Goal: Task Accomplishment & Management: Complete application form

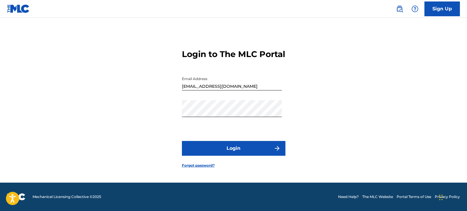
drag, startPoint x: 0, startPoint y: 0, endPoint x: 237, endPoint y: 151, distance: 280.9
click at [237, 151] on button "Login" at bounding box center [233, 148] width 103 height 15
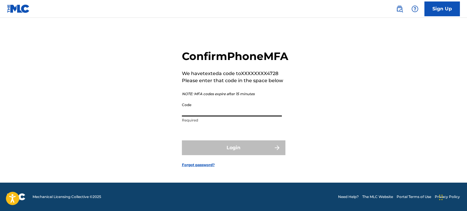
click at [255, 116] on input "Code" at bounding box center [232, 108] width 100 height 17
click at [208, 116] on input "Code" at bounding box center [232, 108] width 100 height 17
click at [199, 116] on input "Code" at bounding box center [232, 108] width 100 height 17
paste input "QZHN72565559"
type input "Q"
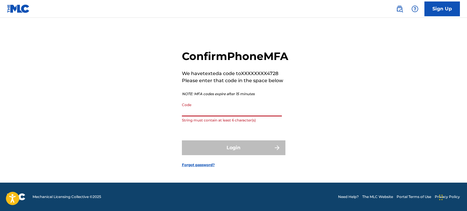
paste input "002153"
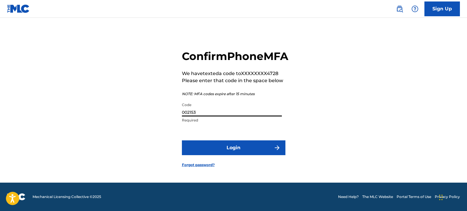
type input "002153"
click at [250, 155] on button "Login" at bounding box center [233, 147] width 103 height 15
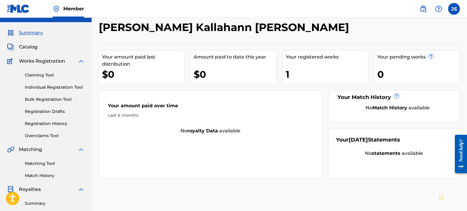
scroll to position [13, 0]
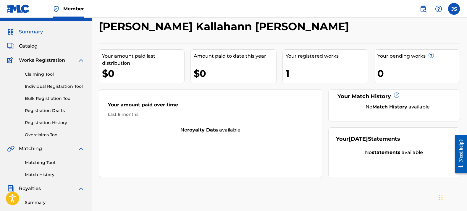
click at [301, 76] on div "1" at bounding box center [326, 73] width 82 height 13
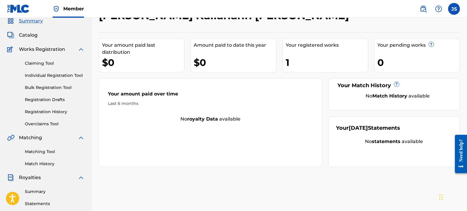
scroll to position [24, 0]
click at [34, 111] on link "Registration History" at bounding box center [55, 111] width 60 height 6
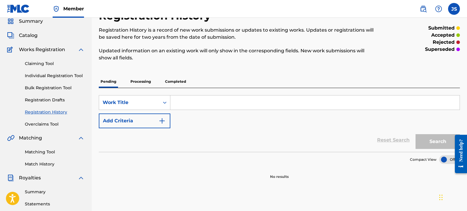
scroll to position [23, 0]
click at [41, 100] on link "Registration Drafts" at bounding box center [55, 101] width 60 height 6
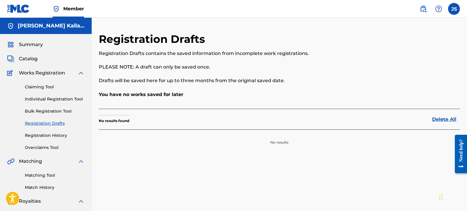
click at [44, 100] on link "Individual Registration Tool" at bounding box center [55, 99] width 60 height 6
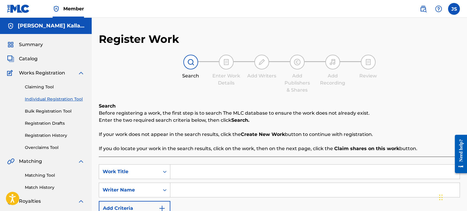
click at [34, 89] on link "Claiming Tool" at bounding box center [55, 87] width 60 height 6
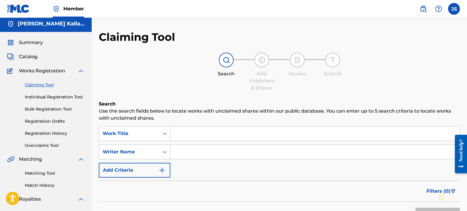
scroll to position [4, 0]
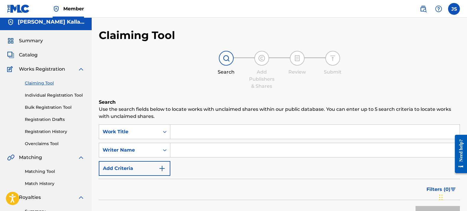
click at [20, 56] on span "Catalog" at bounding box center [28, 54] width 19 height 7
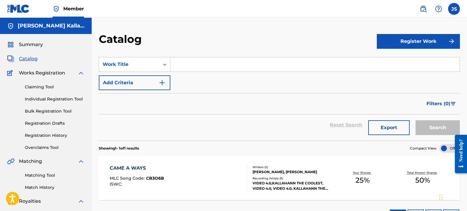
scroll to position [0, 0]
click at [62, 110] on link "Bulk Registration Tool" at bounding box center [55, 111] width 60 height 6
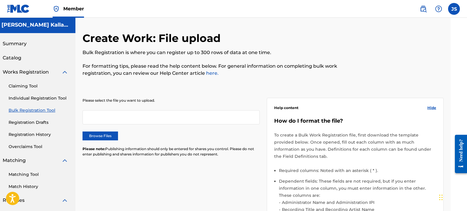
scroll to position [10, 16]
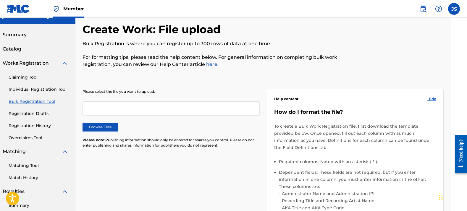
click at [37, 112] on link "Registration Drafts" at bounding box center [39, 114] width 60 height 6
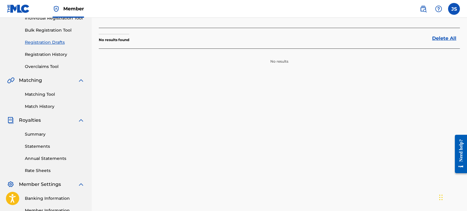
scroll to position [81, 0]
click at [45, 95] on link "Matching Tool" at bounding box center [55, 94] width 60 height 6
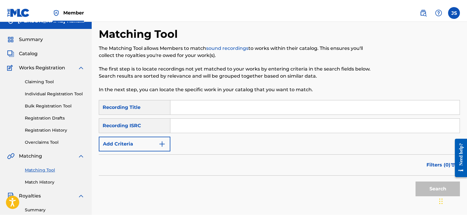
scroll to position [9, 0]
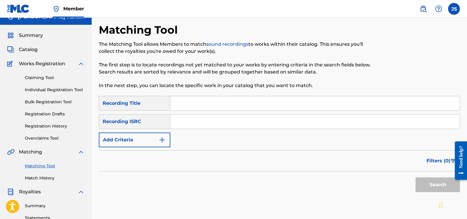
paste input "QZZ772573604"
type input "QZZ772573604"
click at [431, 186] on button "Search" at bounding box center [437, 185] width 44 height 15
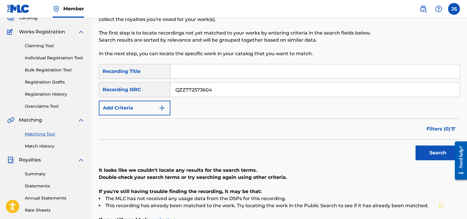
scroll to position [39, 0]
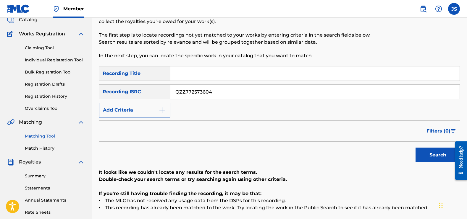
click at [185, 74] on input "Search Form" at bounding box center [314, 73] width 289 height 14
paste input "Nothing is Impossible"
type input "Nothing is Impossible"
click at [436, 153] on button "Search" at bounding box center [437, 155] width 44 height 15
click at [161, 109] on img "Search Form" at bounding box center [161, 110] width 7 height 7
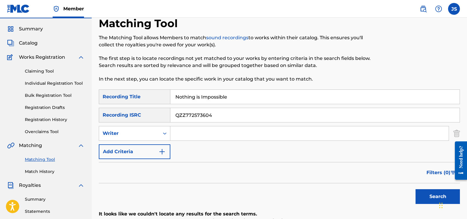
scroll to position [15, 0]
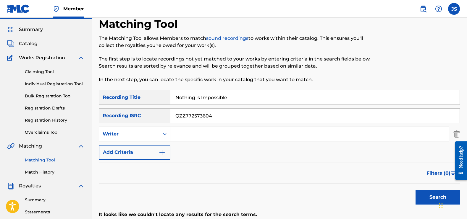
click at [38, 73] on link "Claiming Tool" at bounding box center [55, 72] width 60 height 6
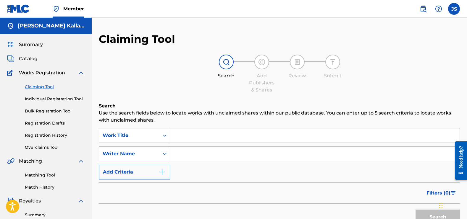
click at [204, 138] on input "Search Form" at bounding box center [314, 136] width 289 height 14
paste input "Nothing is Impossible"
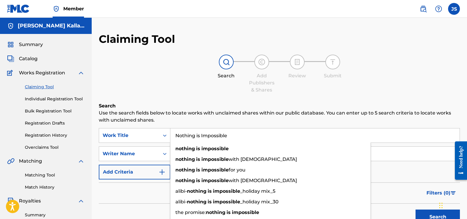
scroll to position [9, 0]
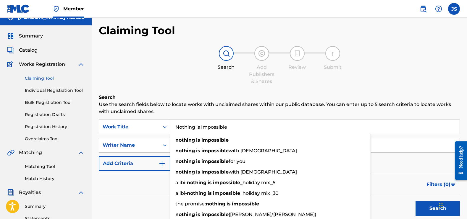
type input "Nothing is Impossible"
click at [151, 179] on div "Filters ( 0 )" at bounding box center [279, 184] width 361 height 21
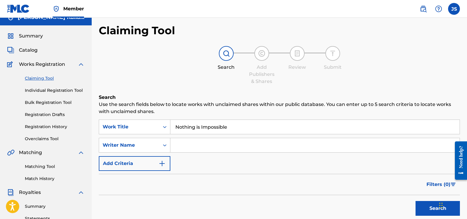
click at [164, 163] on img "Search Form" at bounding box center [161, 163] width 7 height 7
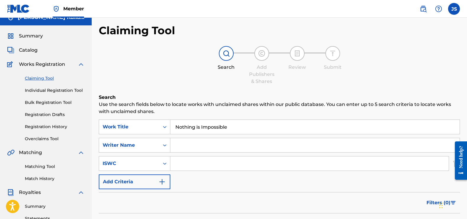
click at [164, 163] on icon "Search Form" at bounding box center [165, 164] width 4 height 2
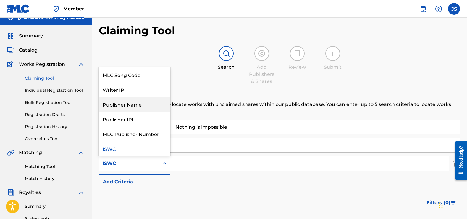
drag, startPoint x: 139, startPoint y: 106, endPoint x: 145, endPoint y: 111, distance: 7.6
click at [139, 106] on div "Publisher Name" at bounding box center [134, 104] width 71 height 15
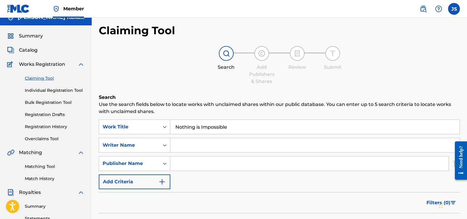
click at [184, 150] on input "Search Form" at bounding box center [314, 145] width 289 height 14
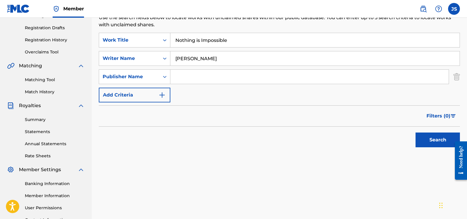
scroll to position [98, 0]
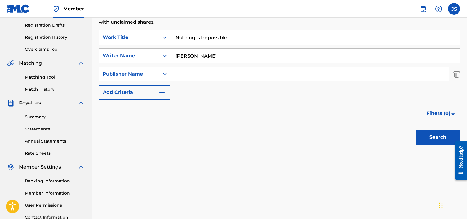
type input "Jerry Shaw"
click at [447, 131] on button "Search" at bounding box center [437, 137] width 44 height 15
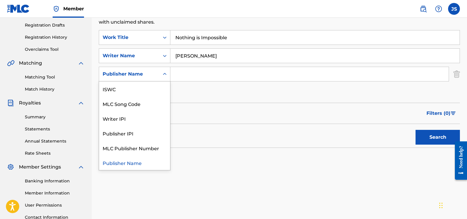
click at [167, 76] on icon "Search Form" at bounding box center [165, 74] width 6 height 6
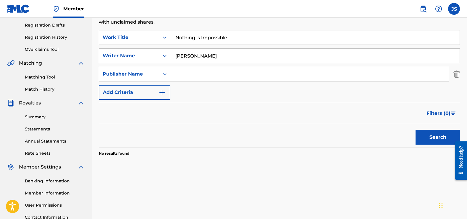
click at [189, 171] on div "Search Use the search fields below to locate works with unclaimed shares within…" at bounding box center [279, 94] width 361 height 181
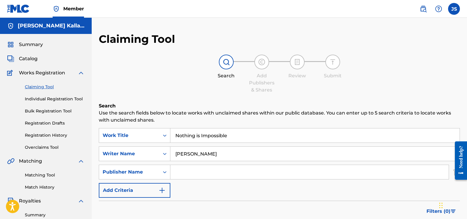
scroll to position [0, 0]
click at [42, 96] on link "Individual Registration Tool" at bounding box center [55, 99] width 60 height 6
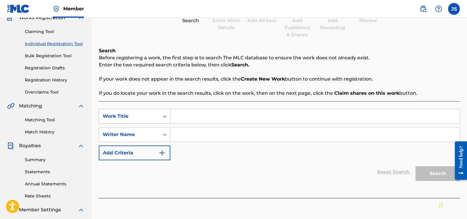
scroll to position [58, 0]
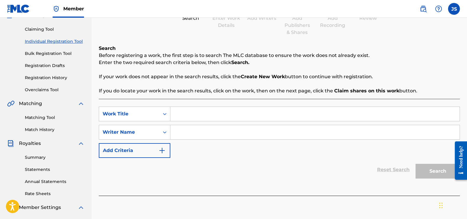
click at [188, 113] on input "Search Form" at bounding box center [314, 114] width 289 height 14
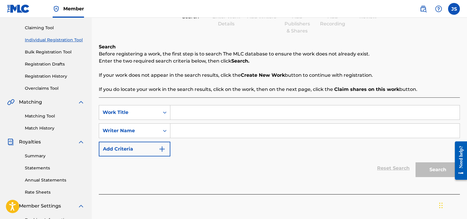
paste input "Nothing is Impossible"
type input "Nothing is Impossible"
click at [187, 133] on input "Search Form" at bounding box center [314, 131] width 289 height 14
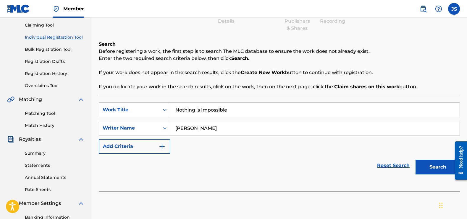
click at [163, 147] on img "Search Form" at bounding box center [161, 146] width 7 height 7
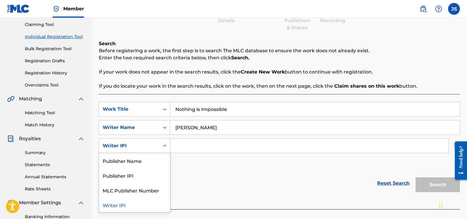
click at [167, 147] on icon "Search Form" at bounding box center [165, 146] width 6 height 6
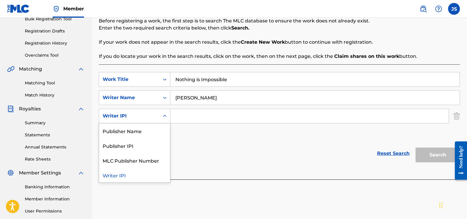
scroll to position [94, 0]
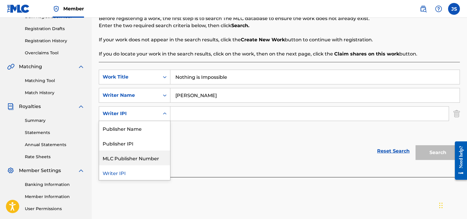
click at [220, 146] on div "Reset Search Search" at bounding box center [279, 151] width 361 height 24
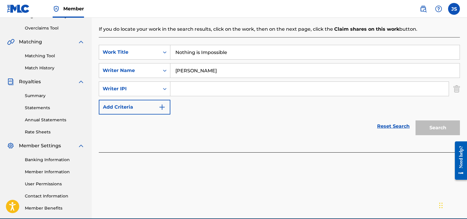
scroll to position [121, 0]
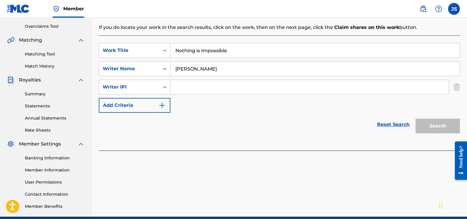
click at [442, 125] on div "Search" at bounding box center [435, 125] width 47 height 24
click at [189, 70] on input "Jerry Shaw" at bounding box center [314, 69] width 289 height 14
click at [207, 72] on input "Jerry Shaw" at bounding box center [314, 69] width 289 height 14
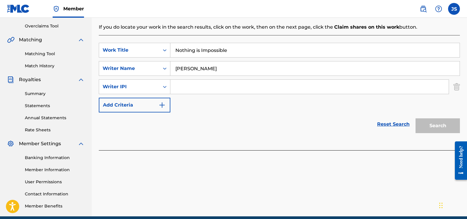
scroll to position [121, 0]
click at [207, 72] on input "Jerry Shaw jr" at bounding box center [314, 68] width 289 height 14
type input "Jerry Shaw jr"
click at [457, 88] on img "Search Form" at bounding box center [456, 86] width 7 height 15
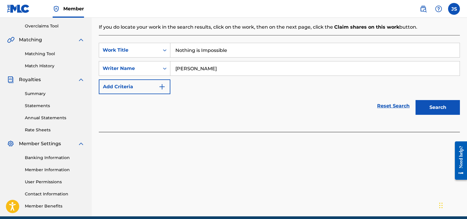
click at [441, 113] on button "Search" at bounding box center [437, 107] width 44 height 15
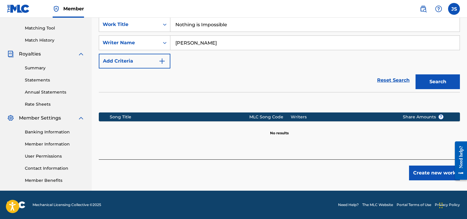
scroll to position [147, 0]
click at [442, 173] on button "Create new work" at bounding box center [434, 173] width 51 height 15
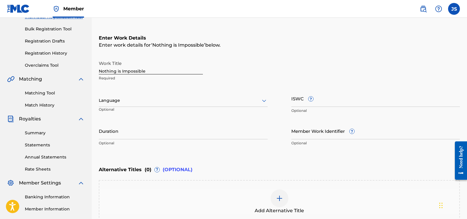
scroll to position [82, 0]
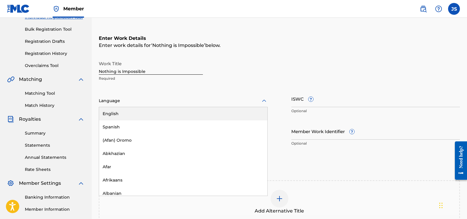
click at [263, 101] on icon at bounding box center [264, 101] width 4 height 2
click at [127, 116] on div "English" at bounding box center [183, 113] width 168 height 13
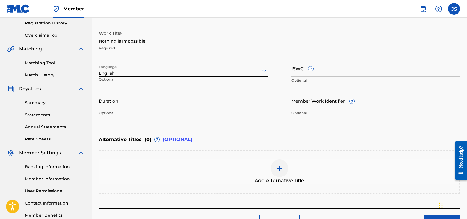
scroll to position [113, 0]
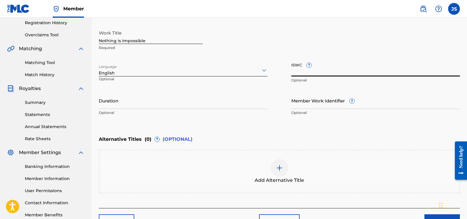
drag, startPoint x: 291, startPoint y: 69, endPoint x: 299, endPoint y: 69, distance: 8.0
click at [299, 69] on input "ISWC ?" at bounding box center [375, 68] width 169 height 17
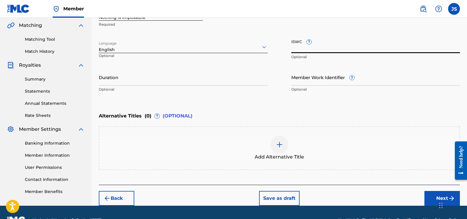
scroll to position [137, 0]
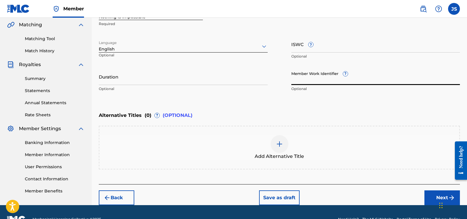
click at [306, 80] on input "Member Work Identifier ?" at bounding box center [375, 76] width 169 height 17
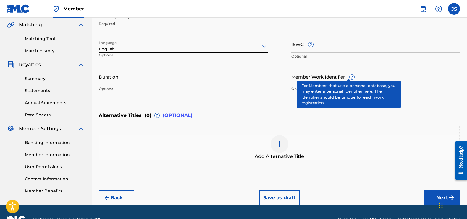
click at [345, 73] on div "Member Work Identifier ? Optional" at bounding box center [375, 81] width 169 height 27
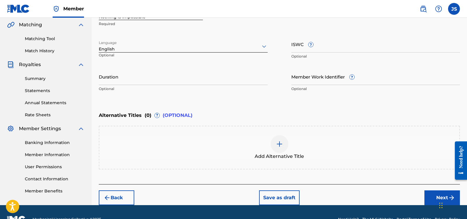
click at [345, 73] on div "Member Work Identifier ? Optional" at bounding box center [375, 81] width 169 height 27
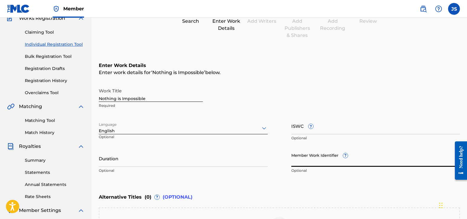
scroll to position [55, 0]
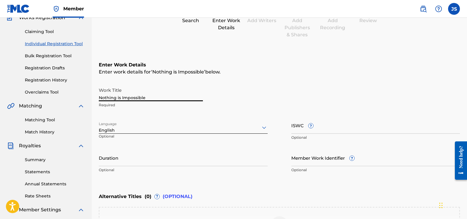
drag, startPoint x: 131, startPoint y: 97, endPoint x: 83, endPoint y: 91, distance: 48.2
click at [83, 91] on main "Jerry Kallahann Shaw Summary Catalog Works Registration Claiming Tool Individua…" at bounding box center [233, 124] width 467 height 324
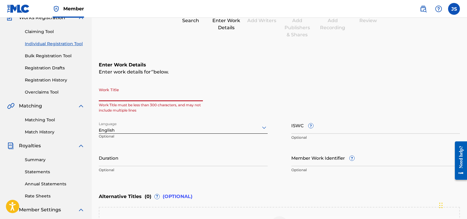
paste input "GET YOUR OWN"
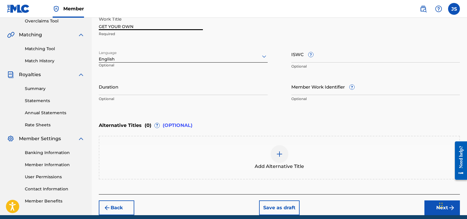
scroll to position [126, 0]
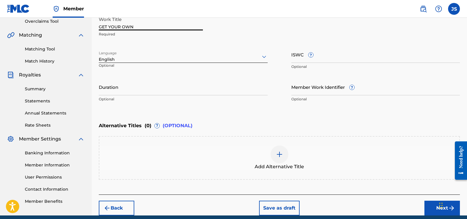
type input "GET YOUR OWN"
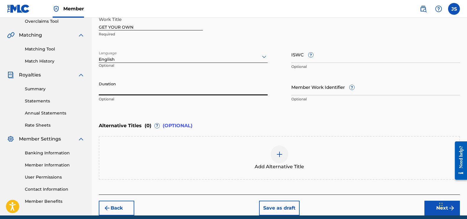
click at [155, 92] on input "Duration" at bounding box center [183, 87] width 169 height 17
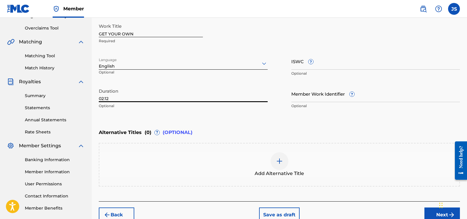
type input "02:12"
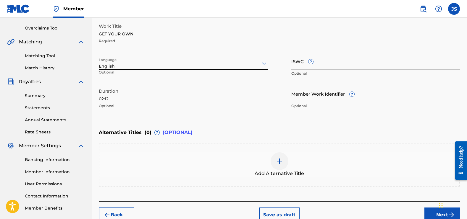
click at [253, 126] on div "Alternative Titles ( 0 ) ? (OPTIONAL)" at bounding box center [279, 132] width 361 height 13
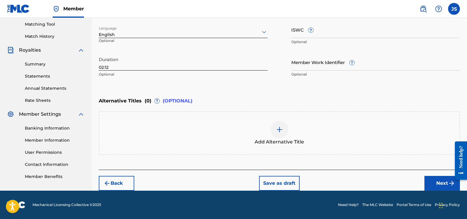
scroll to position [151, 0]
click at [435, 187] on button "Next" at bounding box center [441, 183] width 35 height 15
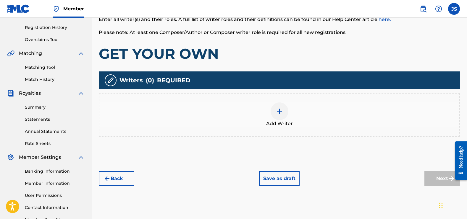
scroll to position [109, 0]
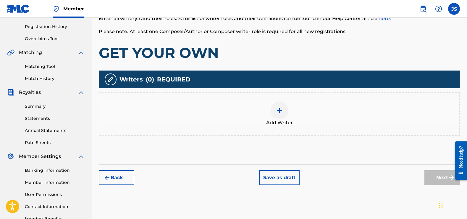
click at [278, 111] on img at bounding box center [279, 110] width 7 height 7
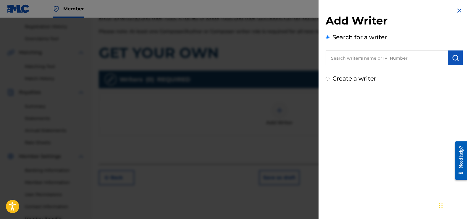
click at [359, 57] on input "text" at bounding box center [386, 58] width 122 height 15
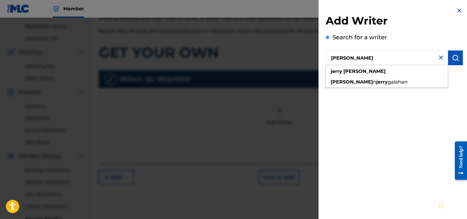
type input "jerry shaw"
click at [438, 57] on img at bounding box center [440, 57] width 7 height 7
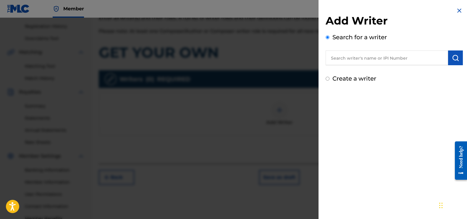
paste input "1659043"
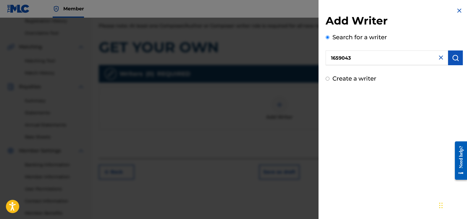
scroll to position [116, 0]
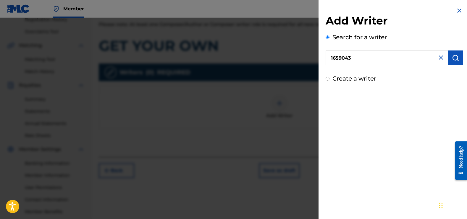
click at [452, 57] on img "submit" at bounding box center [455, 57] width 7 height 7
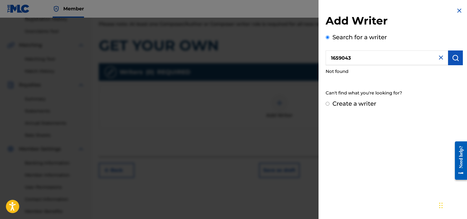
drag, startPoint x: 353, startPoint y: 59, endPoint x: 322, endPoint y: 59, distance: 30.4
click at [322, 59] on div "Add Writer Search for a writer 1659043 Not found Can't find what you're looking…" at bounding box center [393, 57] width 151 height 115
paste input "449750621"
type input "449750621"
click at [453, 54] on button "submit" at bounding box center [455, 58] width 15 height 15
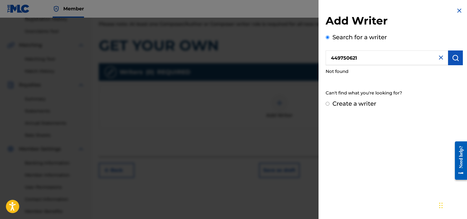
click at [452, 56] on img "submit" at bounding box center [455, 57] width 7 height 7
click at [137, 10] on nav "Member JS JS Jerry Shaw hannmusic@gmail.com Notification Preferences Profile Lo…" at bounding box center [233, 9] width 467 height 18
drag, startPoint x: 438, startPoint y: 59, endPoint x: 431, endPoint y: 69, distance: 12.8
click at [438, 59] on img at bounding box center [440, 57] width 7 height 7
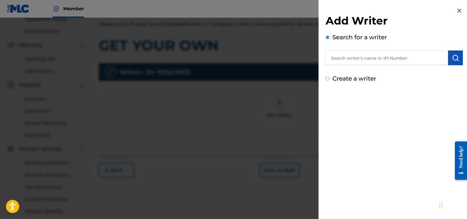
click at [354, 58] on input "text" at bounding box center [386, 58] width 122 height 15
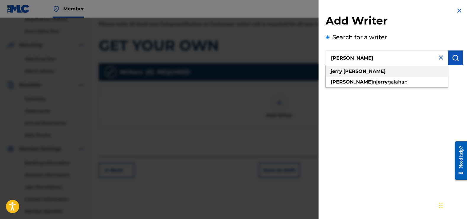
click at [357, 71] on div "jerry shaw" at bounding box center [386, 71] width 122 height 11
type input "jerry shaw"
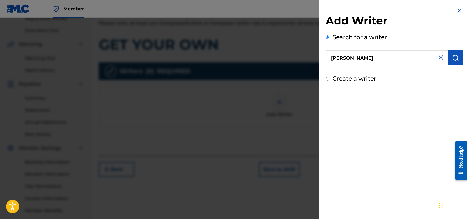
scroll to position [117, 0]
click at [457, 11] on img at bounding box center [458, 10] width 7 height 7
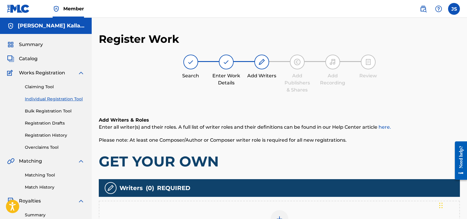
scroll to position [0, 0]
click at [59, 27] on h5 "[PERSON_NAME] Kallahann [PERSON_NAME]" at bounding box center [51, 25] width 67 height 7
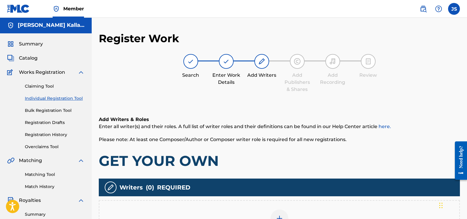
click at [65, 27] on h5 "[PERSON_NAME] Kallahann [PERSON_NAME]" at bounding box center [51, 25] width 67 height 7
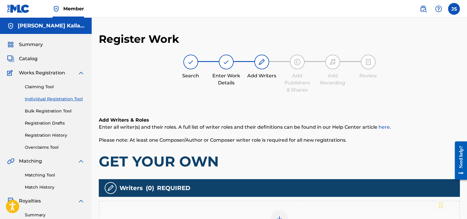
click at [457, 9] on label at bounding box center [454, 9] width 12 height 12
click at [454, 9] on input "JS Jerry Shaw hannmusic@gmail.com Notification Preferences Profile Log out" at bounding box center [454, 9] width 0 height 0
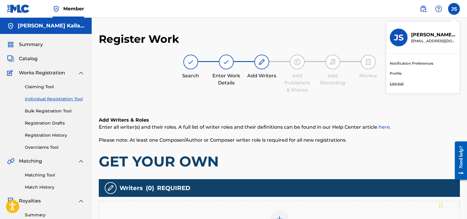
click at [400, 75] on link "Profile" at bounding box center [396, 73] width 12 height 5
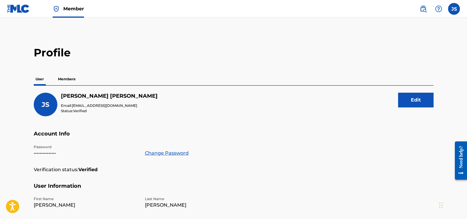
click at [64, 80] on p "Members" at bounding box center [66, 79] width 21 height 12
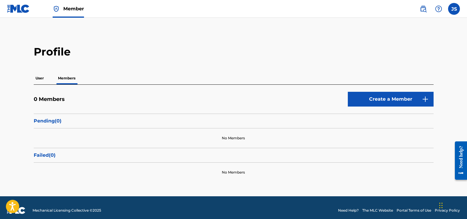
scroll to position [3, 0]
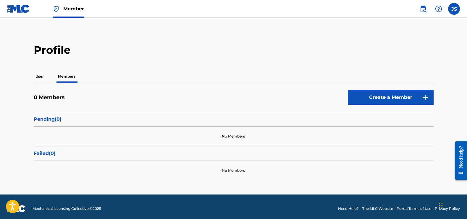
click at [42, 78] on p "User" at bounding box center [40, 76] width 12 height 12
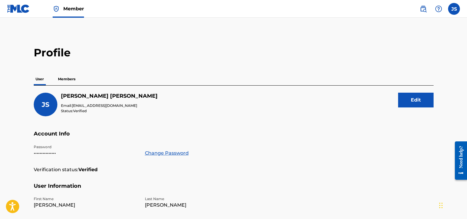
click at [25, 10] on img at bounding box center [18, 8] width 23 height 9
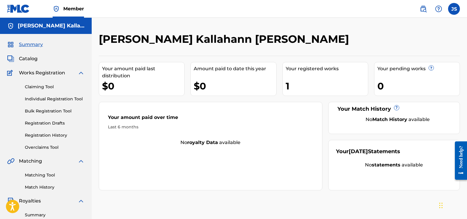
click at [323, 88] on div "1" at bounding box center [326, 85] width 82 height 13
click at [288, 86] on div "1" at bounding box center [326, 85] width 82 height 13
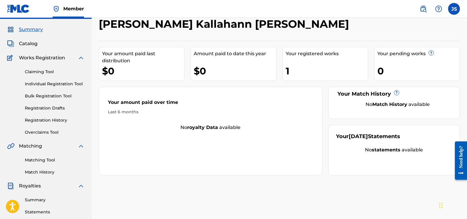
scroll to position [16, 0]
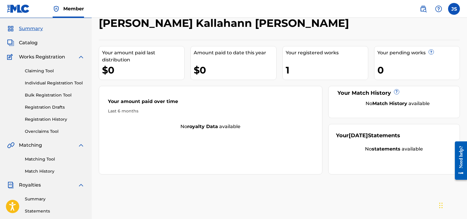
click at [27, 43] on span "Catalog" at bounding box center [28, 42] width 19 height 7
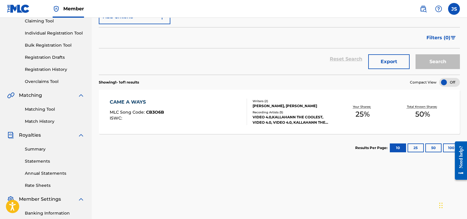
scroll to position [66, 0]
click at [289, 104] on div "SAND QUINCY PERRY, JERRY SHAW" at bounding box center [292, 105] width 80 height 5
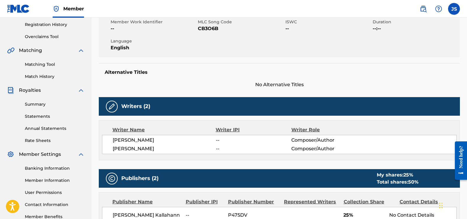
scroll to position [111, 0]
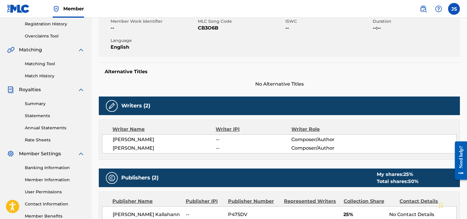
click at [135, 151] on span "JERRY SHAW" at bounding box center [164, 148] width 103 height 7
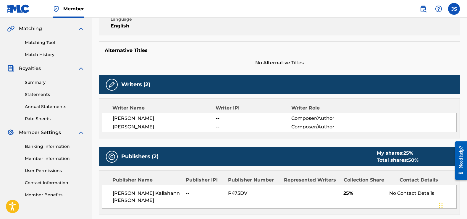
scroll to position [135, 0]
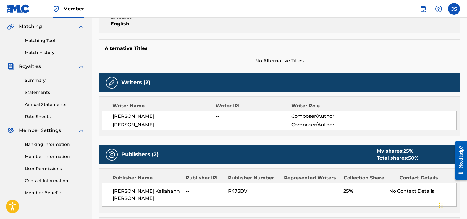
click at [46, 155] on link "Member Information" at bounding box center [55, 157] width 60 height 6
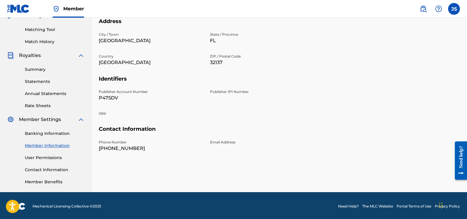
scroll to position [145, 0]
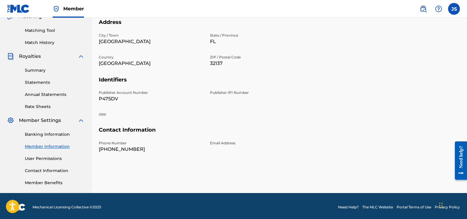
click at [46, 158] on link "User Permissions" at bounding box center [55, 159] width 60 height 6
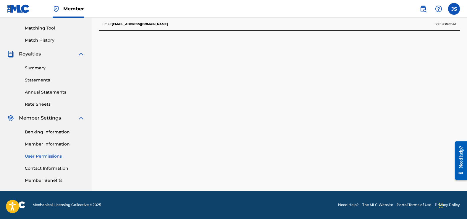
scroll to position [147, 0]
click at [51, 168] on link "Contact Information" at bounding box center [55, 168] width 60 height 6
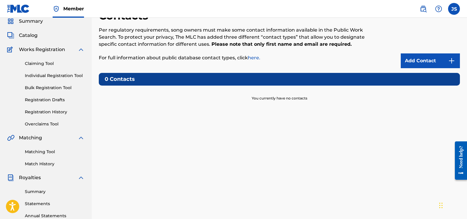
scroll to position [24, 0]
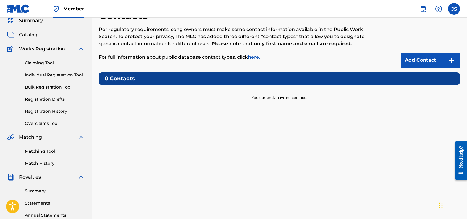
click at [428, 61] on link "Add Contact" at bounding box center [429, 60] width 59 height 15
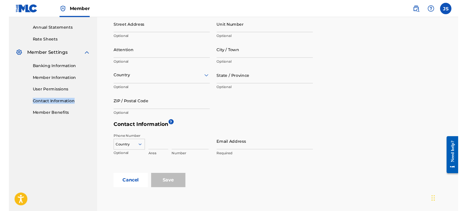
scroll to position [211, 0]
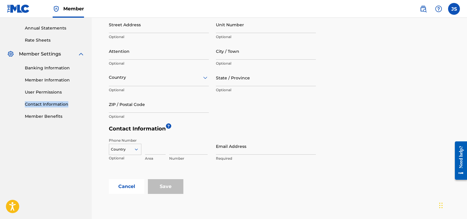
click at [48, 116] on link "Member Benefits" at bounding box center [55, 116] width 60 height 6
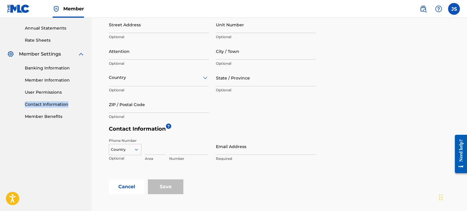
scroll to position [0, 0]
click at [462, 9] on nav "Member JS JS Jerry Shaw hannmusic@gmail.com Notification Preferences Profile Lo…" at bounding box center [233, 9] width 467 height 18
click at [456, 10] on label at bounding box center [454, 9] width 12 height 12
click at [454, 9] on input "JS Jerry Shaw hannmusic@gmail.com Notification Preferences Profile Log out" at bounding box center [454, 9] width 0 height 0
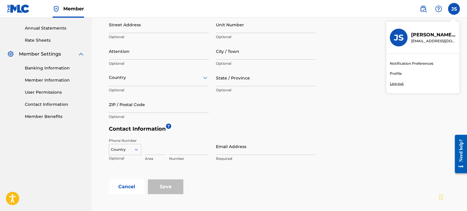
click at [395, 40] on h3 "JS" at bounding box center [399, 38] width 10 height 10
click at [454, 9] on input "JS Jerry Shaw hannmusic@gmail.com Notification Preferences Profile Log out" at bounding box center [454, 9] width 0 height 0
click at [397, 74] on link "Profile" at bounding box center [396, 73] width 12 height 5
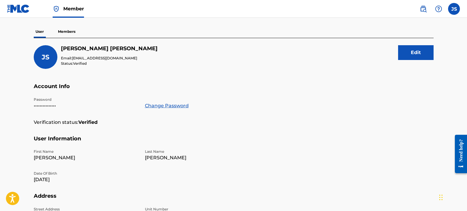
scroll to position [48, 0]
click at [69, 34] on p "Members" at bounding box center [66, 31] width 21 height 12
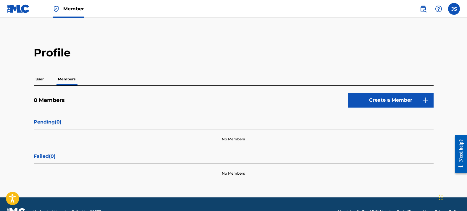
click at [14, 8] on img at bounding box center [18, 8] width 23 height 9
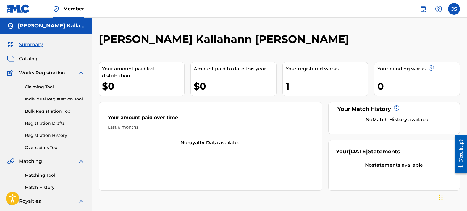
scroll to position [0, 0]
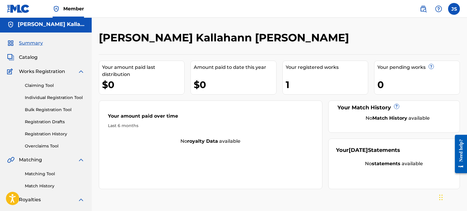
click at [32, 58] on span "Catalog" at bounding box center [28, 57] width 19 height 7
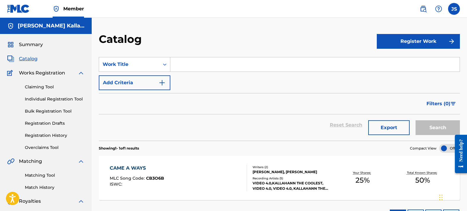
click at [38, 74] on span "Works Registration" at bounding box center [42, 72] width 46 height 7
click at [40, 87] on link "Claiming Tool" at bounding box center [55, 87] width 60 height 6
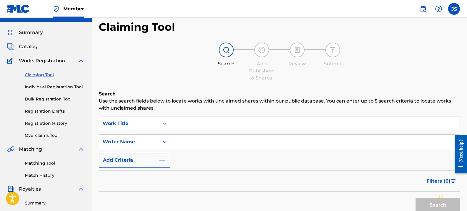
scroll to position [27, 0]
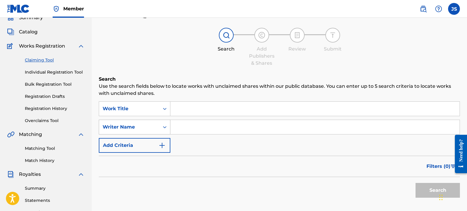
click at [166, 128] on div "Writer Name" at bounding box center [135, 127] width 72 height 15
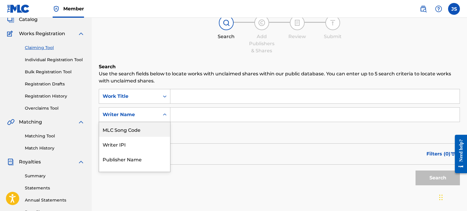
scroll to position [40, 0]
click at [56, 59] on link "Individual Registration Tool" at bounding box center [55, 59] width 60 height 6
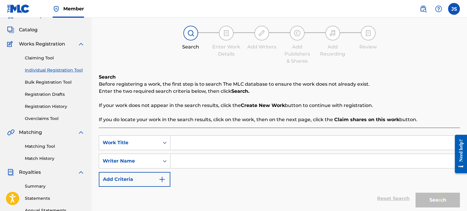
scroll to position [29, 0]
click at [56, 119] on link "Overclaims Tool" at bounding box center [55, 118] width 60 height 6
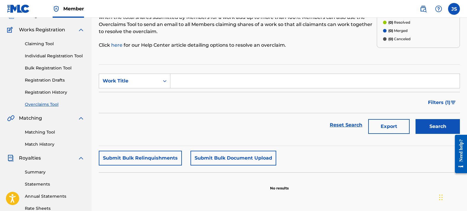
scroll to position [48, 0]
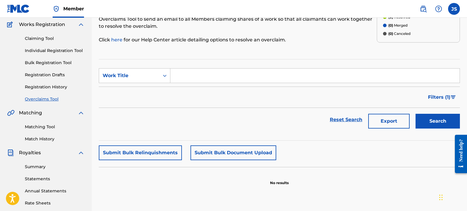
click at [46, 128] on link "Matching Tool" at bounding box center [55, 127] width 60 height 6
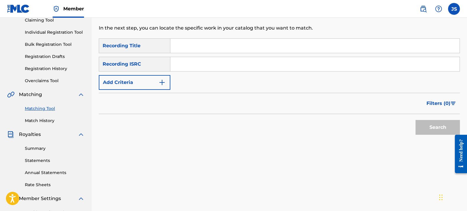
scroll to position [76, 0]
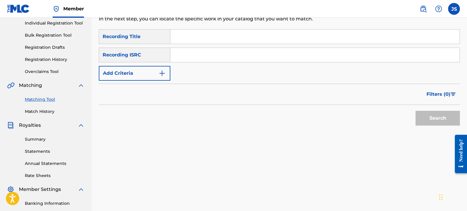
click at [36, 137] on link "Summary" at bounding box center [55, 139] width 60 height 6
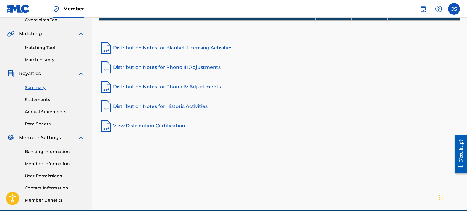
scroll to position [129, 0]
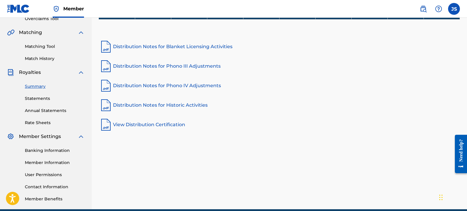
click at [39, 98] on link "Statements" at bounding box center [55, 98] width 60 height 6
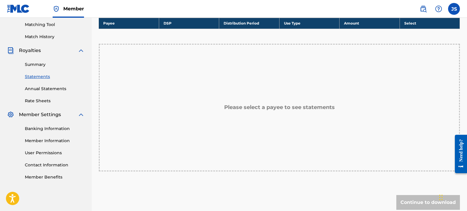
scroll to position [152, 0]
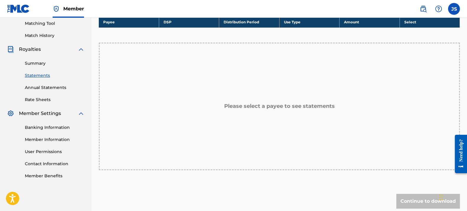
click at [42, 98] on link "Rate Sheets" at bounding box center [55, 100] width 60 height 6
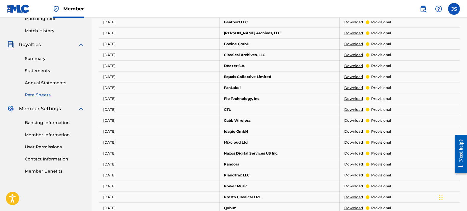
scroll to position [159, 0]
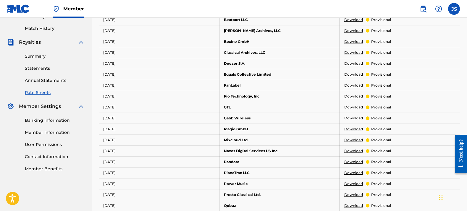
click at [51, 124] on div "Banking Information Member Information User Permissions Contact Information Mem…" at bounding box center [45, 141] width 77 height 62
click at [49, 119] on link "Banking Information" at bounding box center [55, 120] width 60 height 6
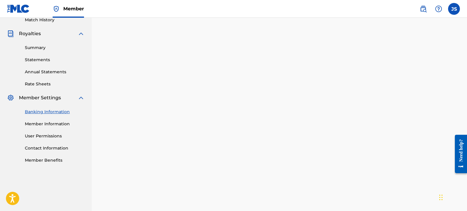
scroll to position [166, 0]
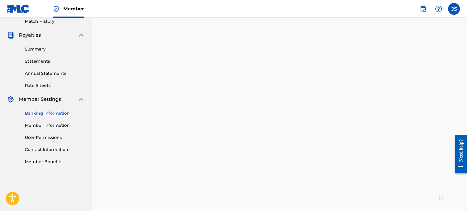
click at [32, 126] on link "Member Information" at bounding box center [55, 125] width 60 height 6
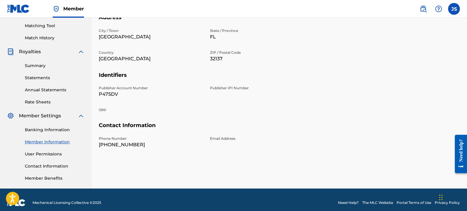
scroll to position [150, 0]
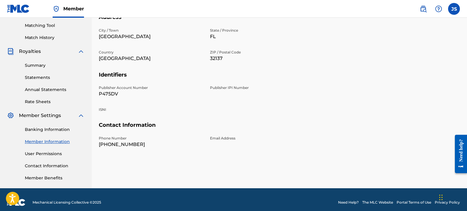
click at [59, 166] on link "Contact Information" at bounding box center [55, 166] width 60 height 6
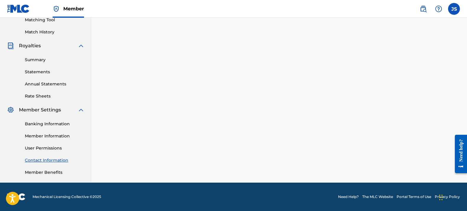
scroll to position [155, 0]
click at [57, 172] on link "Member Benefits" at bounding box center [55, 172] width 60 height 6
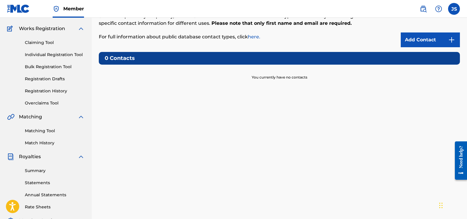
scroll to position [43, 0]
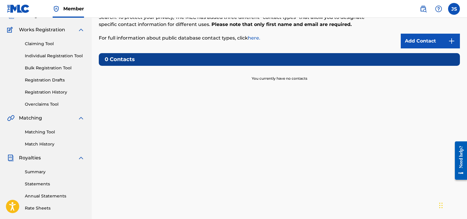
click at [50, 93] on link "Registration History" at bounding box center [55, 92] width 60 height 6
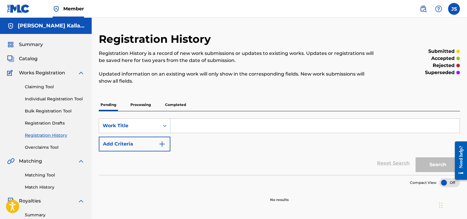
click at [33, 45] on span "Summary" at bounding box center [31, 44] width 24 height 7
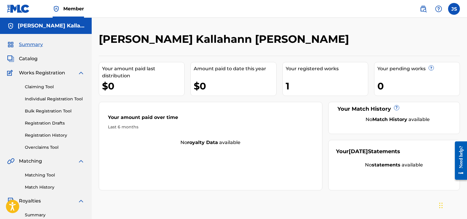
click at [456, 7] on label at bounding box center [454, 9] width 12 height 12
click at [454, 9] on input "JS Jerry Shaw hannmusic@gmail.com Notification Preferences Profile Log out" at bounding box center [454, 9] width 0 height 0
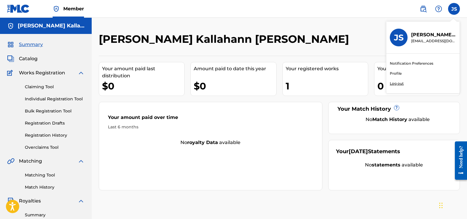
click at [397, 74] on link "Profile" at bounding box center [396, 73] width 12 height 5
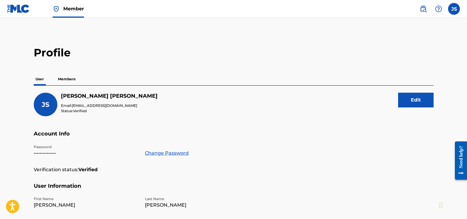
scroll to position [2, 0]
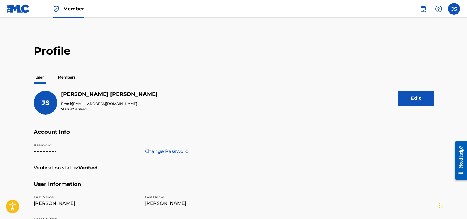
click at [455, 8] on label at bounding box center [454, 9] width 12 height 12
click at [454, 9] on input "JS Jerry Shaw hannmusic@gmail.com Notification Preferences Profile Log out" at bounding box center [454, 9] width 0 height 0
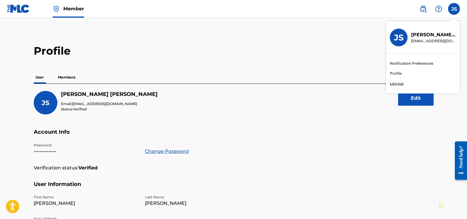
click at [396, 76] on link "Profile" at bounding box center [396, 73] width 12 height 5
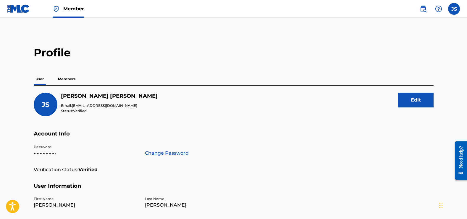
click at [452, 7] on label at bounding box center [454, 9] width 12 height 12
click at [454, 9] on input "JS Jerry Shaw hannmusic@gmail.com Notification Preferences Profile Log out" at bounding box center [454, 9] width 0 height 0
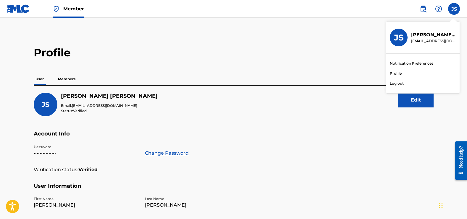
click at [397, 62] on link "Notification Preferences" at bounding box center [411, 63] width 43 height 5
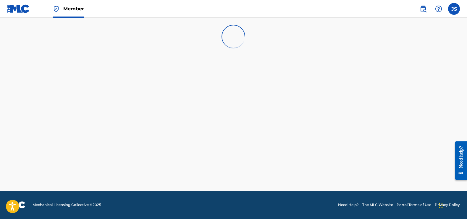
scroll to position [1, 0]
click at [454, 9] on label at bounding box center [454, 9] width 12 height 12
click at [454, 9] on input "JS Jerry Shaw hannmusic@gmail.com Notification Preferences Profile Log out" at bounding box center [454, 9] width 0 height 0
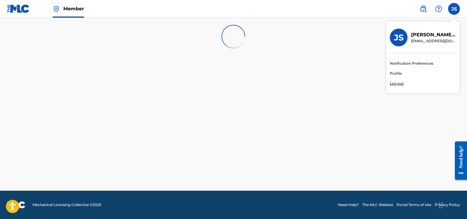
scroll to position [0, 0]
click at [416, 36] on p "Jerry Shaw" at bounding box center [433, 34] width 45 height 7
click at [454, 9] on input "JS Jerry Shaw hannmusic@gmail.com Notification Preferences Profile Log out" at bounding box center [454, 9] width 0 height 0
drag, startPoint x: 403, startPoint y: 38, endPoint x: 410, endPoint y: 39, distance: 6.9
click at [403, 38] on div "JS" at bounding box center [399, 38] width 18 height 18
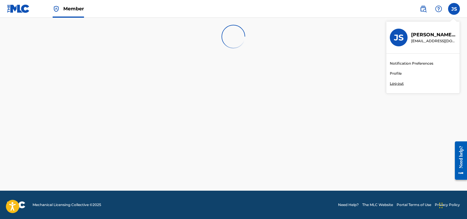
click at [454, 9] on input "JS Jerry Shaw hannmusic@gmail.com Notification Preferences Profile Log out" at bounding box center [454, 9] width 0 height 0
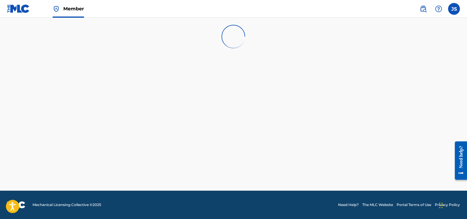
click at [67, 9] on span "Member" at bounding box center [73, 8] width 21 height 7
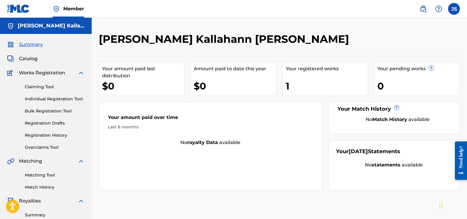
click at [17, 60] on link "Catalog" at bounding box center [22, 58] width 30 height 7
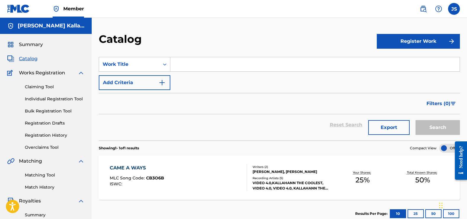
click at [15, 8] on img at bounding box center [18, 8] width 23 height 9
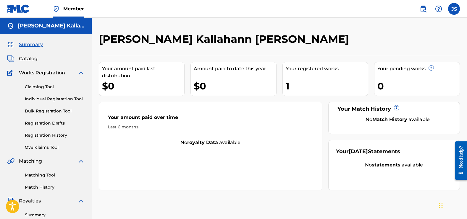
click at [15, 8] on img at bounding box center [18, 8] width 23 height 9
click at [421, 9] on img at bounding box center [422, 8] width 7 height 7
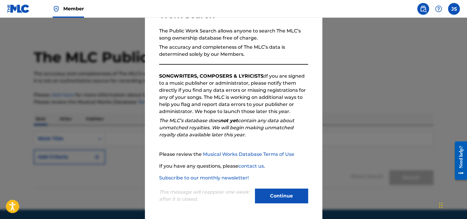
scroll to position [51, 0]
click at [280, 199] on button "Continue" at bounding box center [281, 196] width 53 height 15
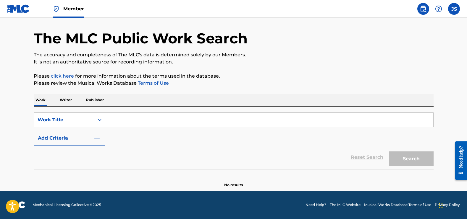
scroll to position [19, 0]
click at [64, 103] on p "Writer" at bounding box center [66, 100] width 16 height 12
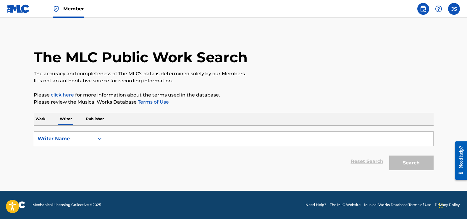
click at [141, 144] on input "Search Form" at bounding box center [269, 139] width 328 height 14
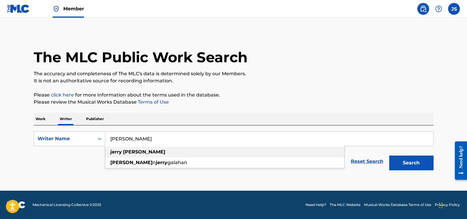
type input "jerry shaw"
click at [136, 154] on div "jerry shaw" at bounding box center [224, 152] width 239 height 11
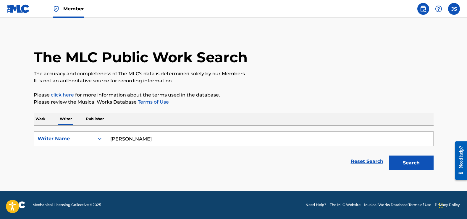
click at [407, 163] on button "Search" at bounding box center [411, 163] width 44 height 15
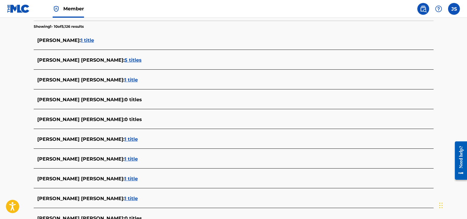
scroll to position [147, 0]
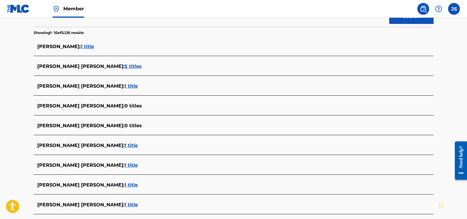
click at [124, 67] on span "5 titles" at bounding box center [132, 67] width 17 height 6
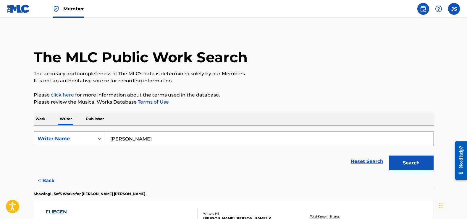
scroll to position [0, 0]
click at [36, 118] on p "Work" at bounding box center [41, 119] width 14 height 12
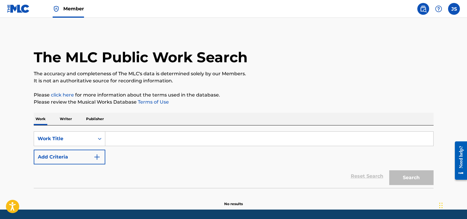
click at [71, 117] on p "Writer" at bounding box center [66, 119] width 16 height 12
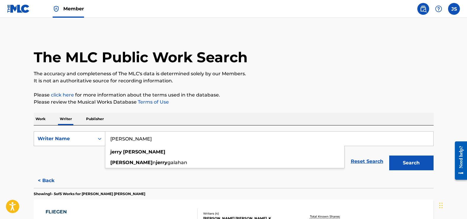
drag, startPoint x: 142, startPoint y: 139, endPoint x: 70, endPoint y: 134, distance: 72.9
click at [70, 134] on div "SearchWithCriteria14599743-6f5a-47a7-85ae-2586d0616569 Writer Name jerry shaw j…" at bounding box center [234, 139] width 400 height 15
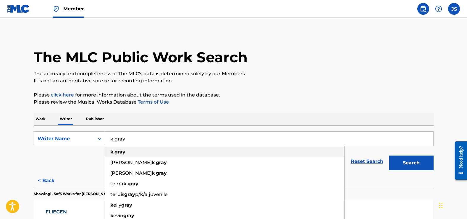
click at [116, 151] on strong "gray" at bounding box center [119, 152] width 11 height 6
type input "k. gray"
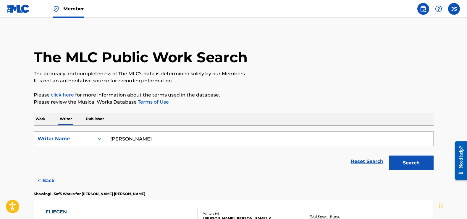
click at [406, 164] on button "Search" at bounding box center [411, 163] width 44 height 15
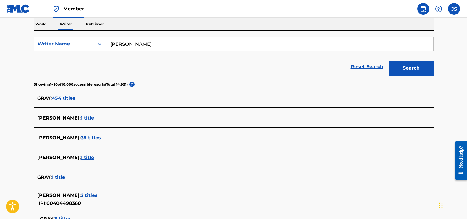
scroll to position [95, 0]
click at [73, 117] on div "K. GRAY : 1 title" at bounding box center [225, 118] width 377 height 7
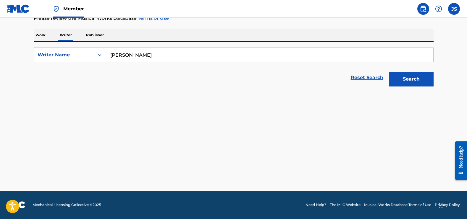
scroll to position [84, 0]
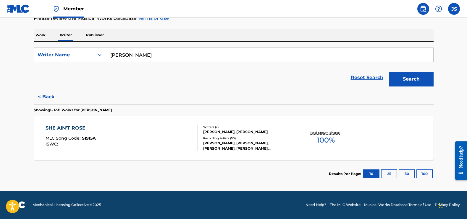
click at [115, 56] on input "k. gray" at bounding box center [269, 55] width 328 height 14
click at [96, 36] on p "Publisher" at bounding box center [94, 35] width 21 height 12
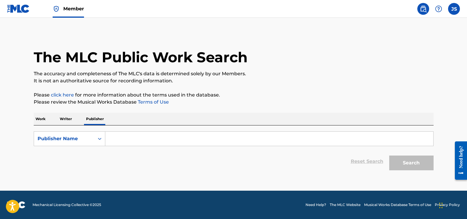
click at [124, 136] on input "Search Form" at bounding box center [269, 139] width 328 height 14
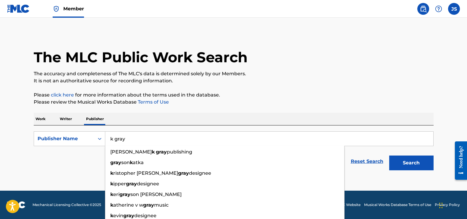
scroll to position [0, 0]
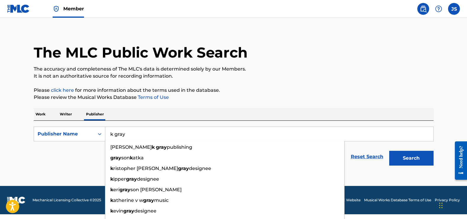
type input "k gray"
click at [407, 164] on button "Search" at bounding box center [411, 158] width 44 height 15
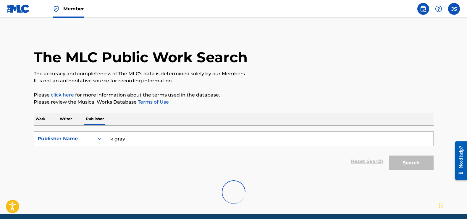
click at [422, 12] on img at bounding box center [422, 8] width 7 height 7
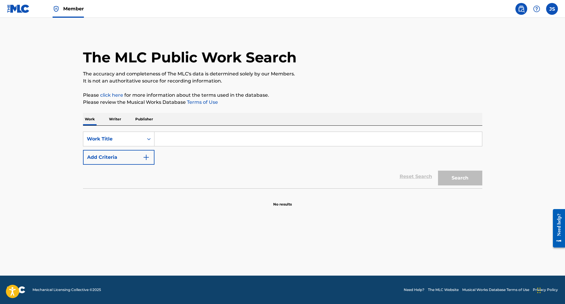
click at [466, 10] on label at bounding box center [552, 9] width 12 height 12
click at [466, 9] on input "JS Jerry Shaw hannmusic@gmail.com Notification Preferences Profile Log out" at bounding box center [552, 9] width 0 height 0
click at [466, 46] on div "JS Jerry Shaw hannmusic@gmail.com" at bounding box center [521, 38] width 73 height 32
click at [466, 9] on input "JS Jerry Shaw hannmusic@gmail.com Notification Preferences Profile Log out" at bounding box center [552, 9] width 0 height 0
click at [466, 74] on link "Profile" at bounding box center [494, 73] width 12 height 5
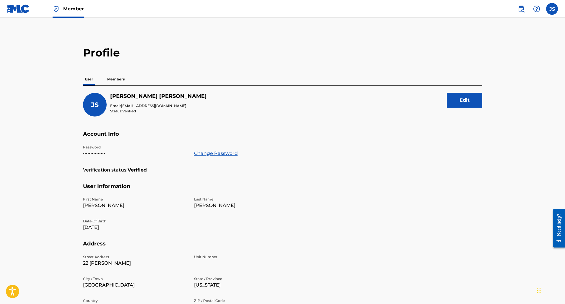
click at [116, 77] on p "Members" at bounding box center [116, 79] width 21 height 12
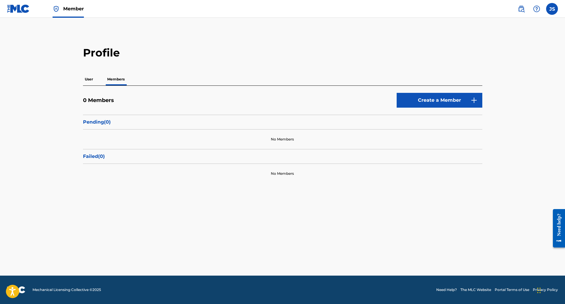
click at [444, 102] on link "Create a Member" at bounding box center [440, 100] width 86 height 15
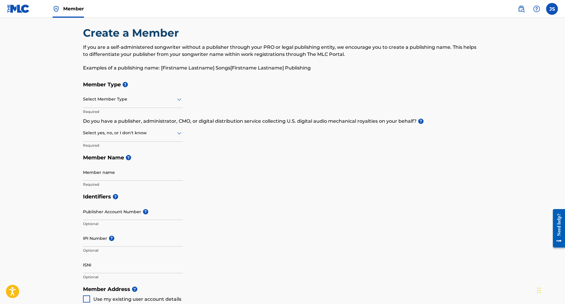
scroll to position [15, 0]
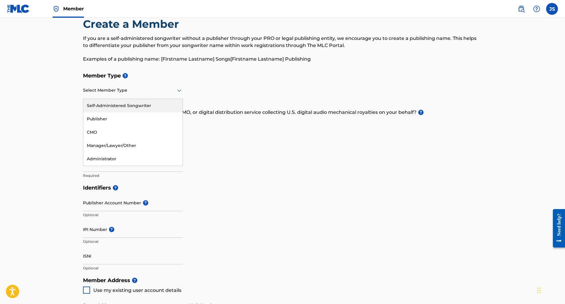
click at [180, 90] on icon at bounding box center [179, 91] width 4 height 2
click at [166, 104] on div "Self-Administered Songwriter" at bounding box center [132, 105] width 99 height 13
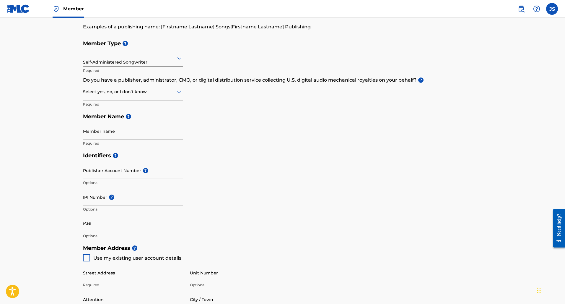
scroll to position [49, 0]
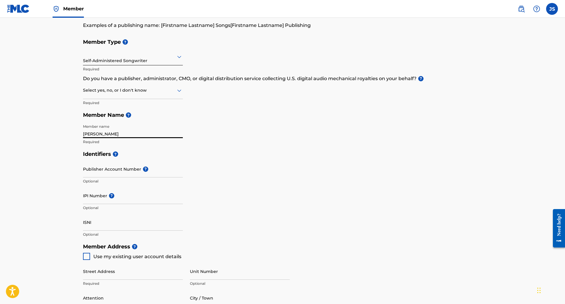
type input "Jerry Shaw"
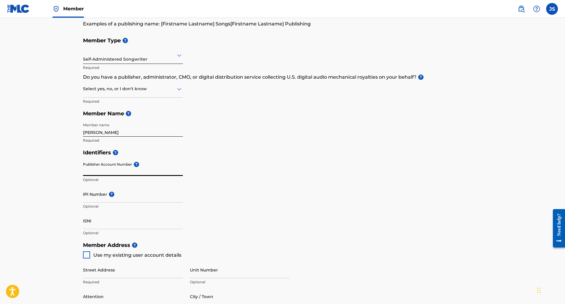
click at [171, 172] on input "Publisher Account Number ?" at bounding box center [133, 167] width 100 height 17
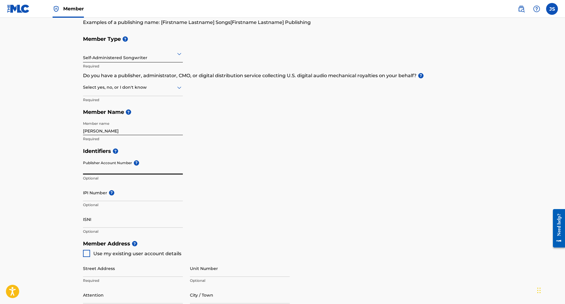
scroll to position [52, 0]
click at [153, 173] on input "Publisher Account Number ?" at bounding box center [133, 166] width 100 height 17
click at [183, 172] on div "Identifiers ? Publisher Account Number ? Optional IPI Number ? Optional ISNI Op…" at bounding box center [283, 191] width 400 height 93
click at [19, 168] on main "Create a Member If you are a self-administered songwriter without a publisher t…" at bounding box center [282, 231] width 565 height 531
click at [131, 135] on div "Member name Jerry Shaw Required" at bounding box center [133, 131] width 100 height 27
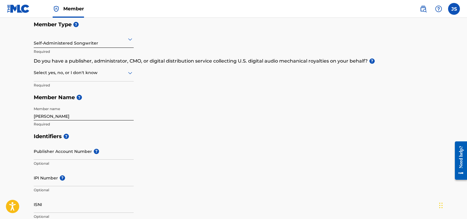
scroll to position [105, 0]
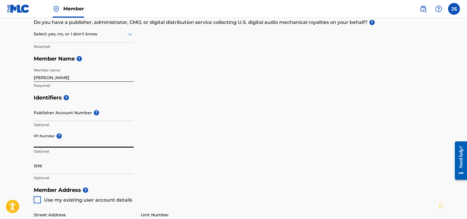
click at [38, 143] on input "IPI Number ?" at bounding box center [84, 139] width 100 height 17
paste input "449750621"
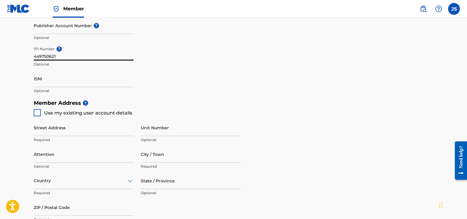
scroll to position [195, 0]
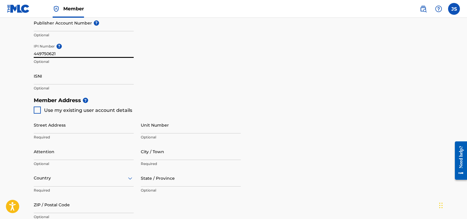
type input "449750621"
click at [39, 110] on div at bounding box center [37, 110] width 7 height 7
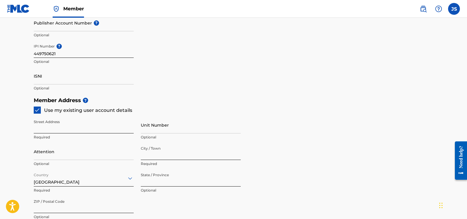
type input "22 Barkley ln"
type input "Palm Coast"
type input "32137"
type input "407"
type input "6174728"
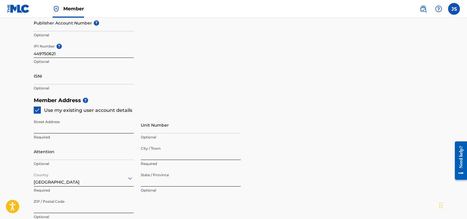
type input "[EMAIL_ADDRESS][DOMAIN_NAME]"
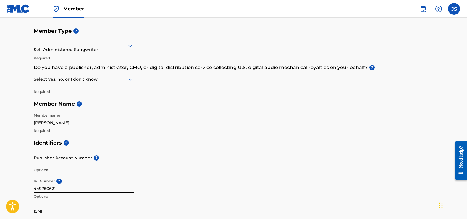
scroll to position [53, 0]
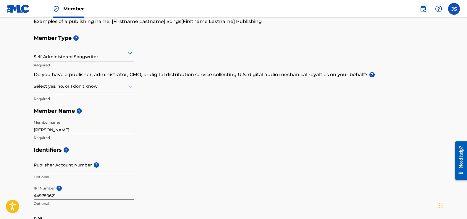
click at [134, 85] on div "Member Type ? Self-Administered Songwriter Required Do you have a publisher, ad…" at bounding box center [234, 88] width 400 height 112
click at [131, 86] on icon at bounding box center [130, 87] width 4 height 2
click at [61, 126] on div "I don't know" at bounding box center [83, 128] width 99 height 13
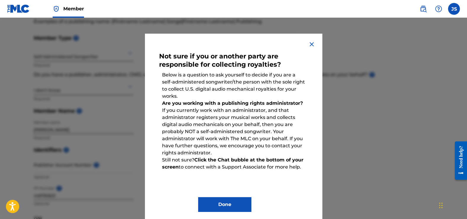
click at [308, 43] on img at bounding box center [311, 44] width 7 height 7
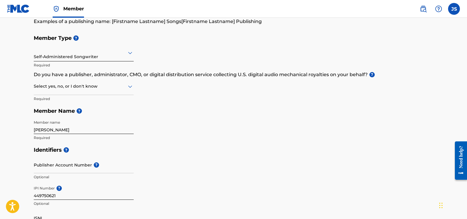
click at [129, 89] on icon at bounding box center [129, 86] width 7 height 7
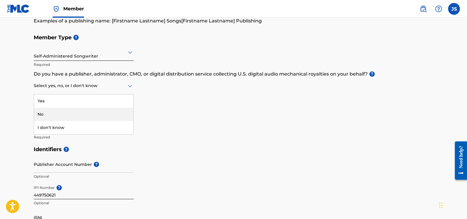
click at [79, 115] on div "No" at bounding box center [83, 114] width 99 height 13
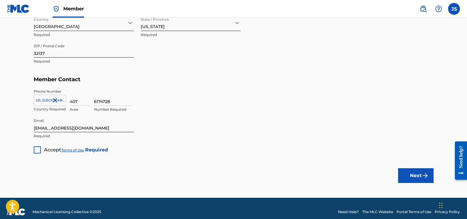
scroll to position [351, 0]
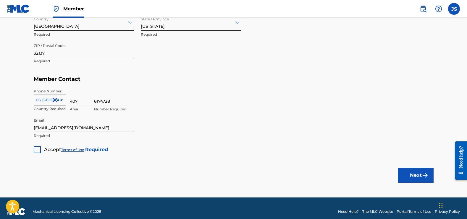
click at [40, 150] on div at bounding box center [37, 149] width 7 height 7
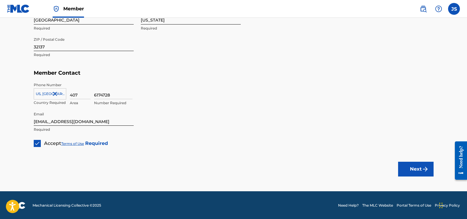
scroll to position [357, 0]
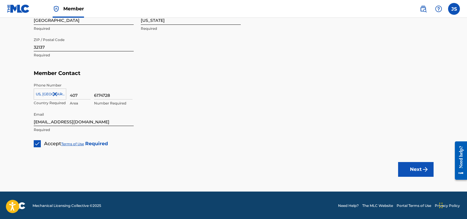
click at [413, 170] on button "Next" at bounding box center [415, 169] width 35 height 15
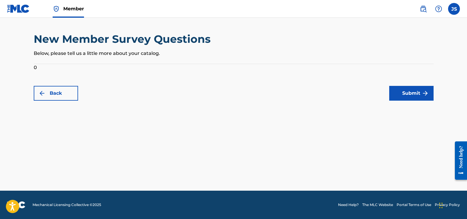
click at [99, 56] on p "Below, please tell us a little more about your catalog." at bounding box center [234, 53] width 400 height 7
drag, startPoint x: 51, startPoint y: 66, endPoint x: 35, endPoint y: 68, distance: 16.0
click at [51, 66] on form "0 Back Submit" at bounding box center [234, 82] width 400 height 37
click at [34, 68] on form "0 Back Submit" at bounding box center [234, 82] width 400 height 37
click at [53, 55] on p "Below, please tell us a little more about your catalog." at bounding box center [234, 53] width 400 height 7
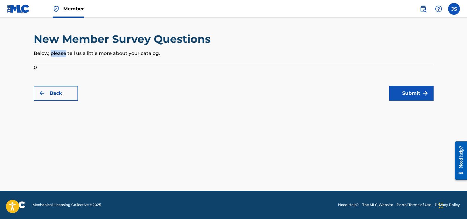
click at [53, 55] on p "Below, please tell us a little more about your catalog." at bounding box center [234, 53] width 400 height 7
click at [81, 53] on p "Below, please tell us a little more about your catalog." at bounding box center [234, 53] width 400 height 7
click at [61, 67] on form "0 Back Submit" at bounding box center [234, 82] width 400 height 37
click at [410, 95] on button "Submit" at bounding box center [411, 93] width 44 height 15
click at [36, 66] on form "0 Back Submit" at bounding box center [234, 82] width 400 height 37
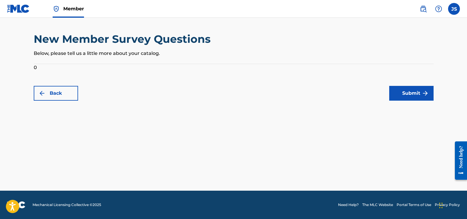
click at [34, 67] on form "0 Back Submit" at bounding box center [234, 82] width 400 height 37
click at [400, 95] on button "Submit" at bounding box center [411, 93] width 44 height 15
click at [34, 68] on form "0 Back Submit" at bounding box center [234, 82] width 400 height 37
click at [44, 68] on form "0 Back Submit" at bounding box center [234, 82] width 400 height 37
click at [119, 54] on p "Below, please tell us a little more about your catalog." at bounding box center [234, 53] width 400 height 7
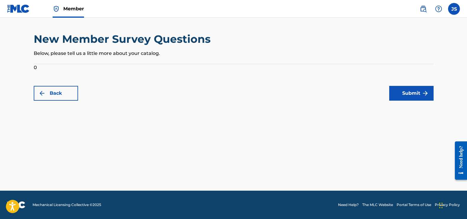
click at [138, 43] on h2 "New Member Survey Questions" at bounding box center [124, 39] width 180 height 13
click at [168, 57] on div "New Member Survey Questions Below, please tell us a little more about your cata…" at bounding box center [234, 48] width 400 height 31
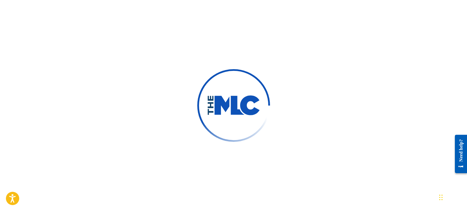
click at [198, 1] on div at bounding box center [233, 105] width 467 height 211
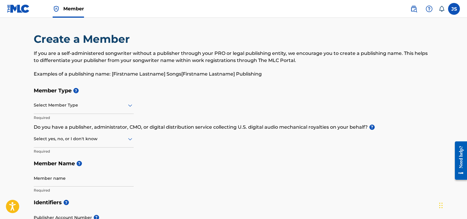
click at [128, 107] on icon at bounding box center [129, 105] width 7 height 7
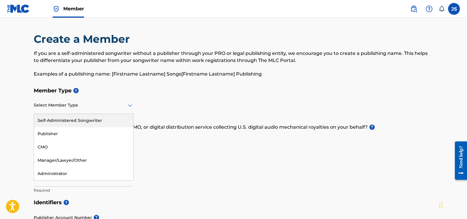
click at [77, 120] on div "Self-Administered Songwriter" at bounding box center [83, 120] width 99 height 13
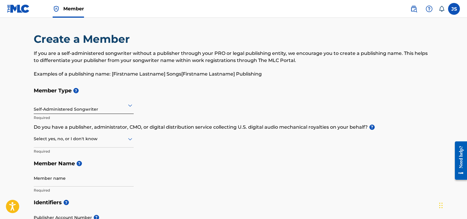
drag, startPoint x: 132, startPoint y: 139, endPoint x: 123, endPoint y: 144, distance: 10.3
click at [132, 139] on icon at bounding box center [129, 139] width 7 height 7
click at [64, 168] on div "No" at bounding box center [83, 167] width 99 height 13
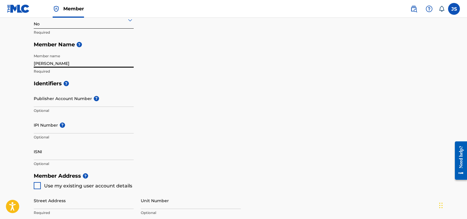
scroll to position [119, 0]
type input "Jerry Shaw"
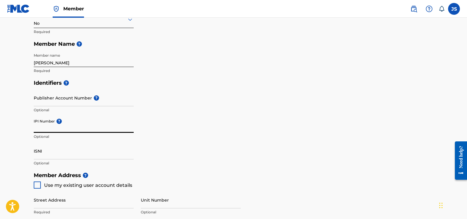
scroll to position [121, 0]
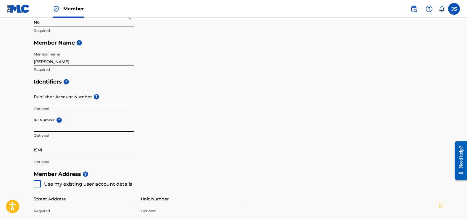
click at [46, 130] on input "IPI Number ?" at bounding box center [84, 123] width 100 height 17
paste input "449750621"
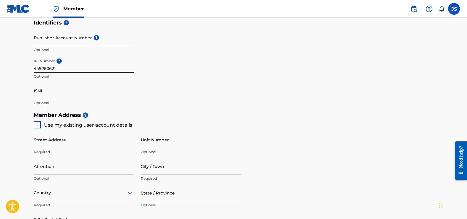
scroll to position [188, 0]
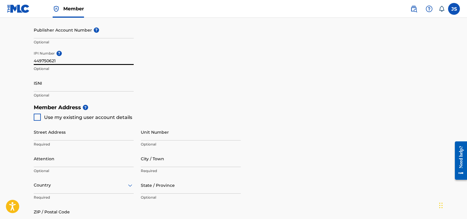
type input "449750621"
click at [36, 119] on div at bounding box center [37, 117] width 7 height 7
type input "22 Barkley ln"
type input "Palm Coast"
type input "32137"
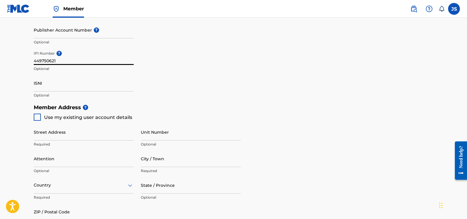
type input "407"
type input "6174728"
type input "[EMAIL_ADDRESS][DOMAIN_NAME]"
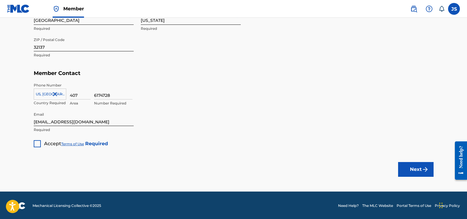
scroll to position [356, 1]
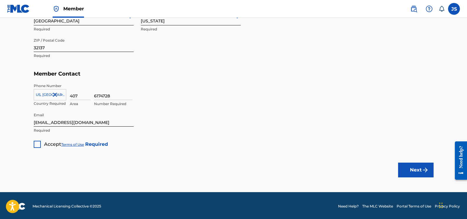
click at [38, 143] on div at bounding box center [37, 144] width 7 height 7
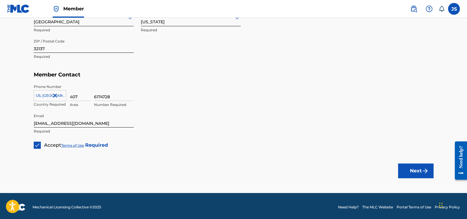
click at [409, 169] on button "Next" at bounding box center [415, 171] width 35 height 15
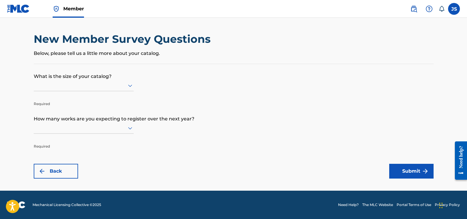
click at [129, 87] on icon at bounding box center [130, 86] width 4 height 2
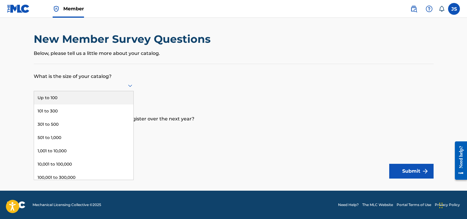
click at [112, 103] on div "Up to 100" at bounding box center [83, 97] width 99 height 13
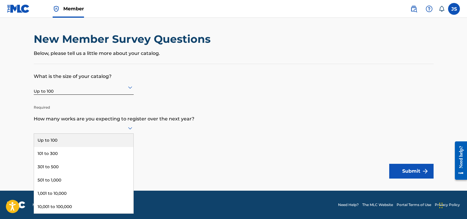
scroll to position [0, 0]
click at [131, 130] on icon at bounding box center [129, 128] width 7 height 7
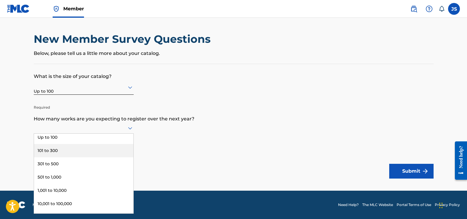
scroll to position [3, 0]
click at [86, 144] on div "Up to 100" at bounding box center [83, 137] width 99 height 13
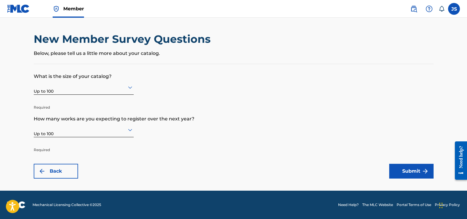
scroll to position [0, 0]
click at [414, 171] on button "Submit" at bounding box center [411, 171] width 44 height 15
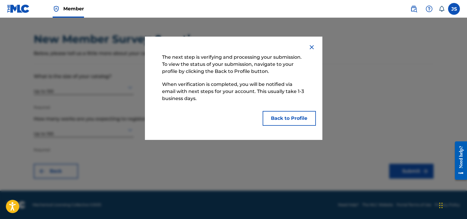
click at [298, 119] on button "Back to Profile" at bounding box center [288, 118] width 53 height 15
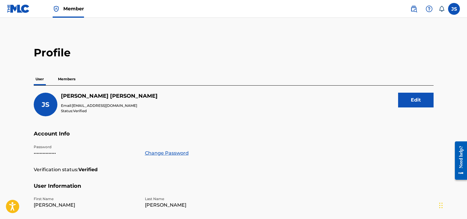
click at [66, 80] on p "Members" at bounding box center [66, 79] width 21 height 12
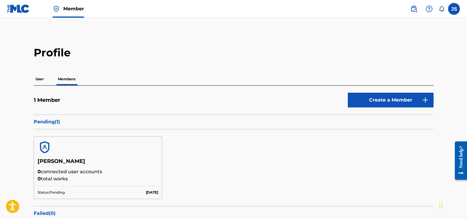
click at [22, 10] on img at bounding box center [18, 8] width 23 height 9
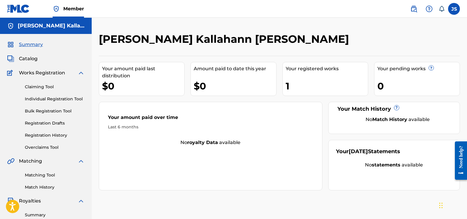
click at [20, 10] on img at bounding box center [18, 8] width 23 height 9
drag, startPoint x: 295, startPoint y: 89, endPoint x: 303, endPoint y: 88, distance: 8.0
click at [295, 89] on div "1" at bounding box center [326, 85] width 82 height 13
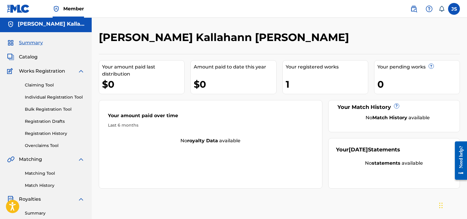
scroll to position [3, 0]
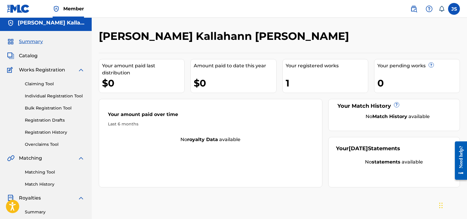
click at [455, 12] on label at bounding box center [454, 9] width 12 height 12
click at [454, 9] on input "JS Jerry Shaw hannmusic@gmail.com Notification Preferences Profile Log out" at bounding box center [454, 9] width 0 height 0
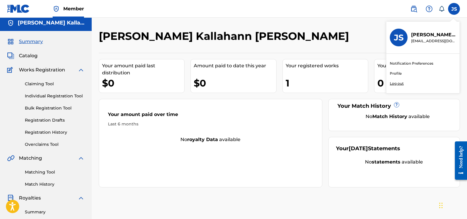
click at [340, 34] on div "[PERSON_NAME] Kallahann [PERSON_NAME]" at bounding box center [238, 38] width 278 height 17
